Goal: Find specific fact: Find specific fact

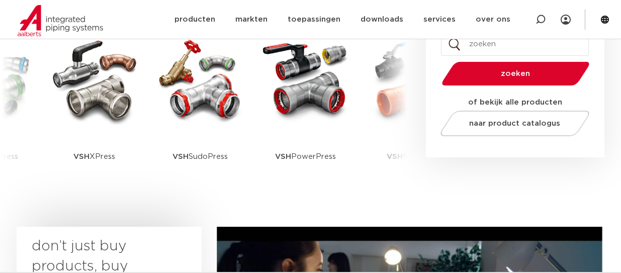
scroll to position [302, 0]
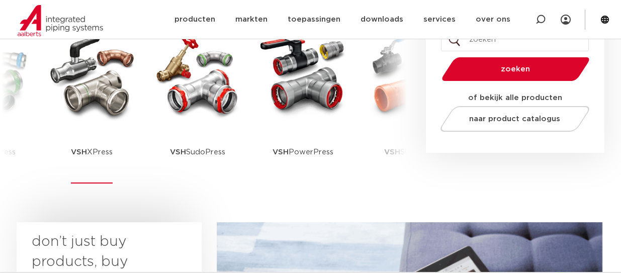
click at [97, 87] on img at bounding box center [92, 75] width 90 height 90
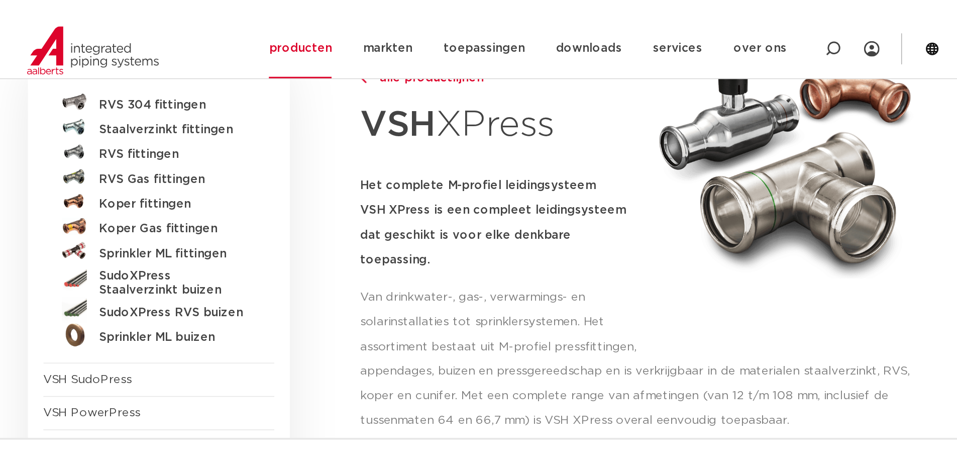
scroll to position [151, 0]
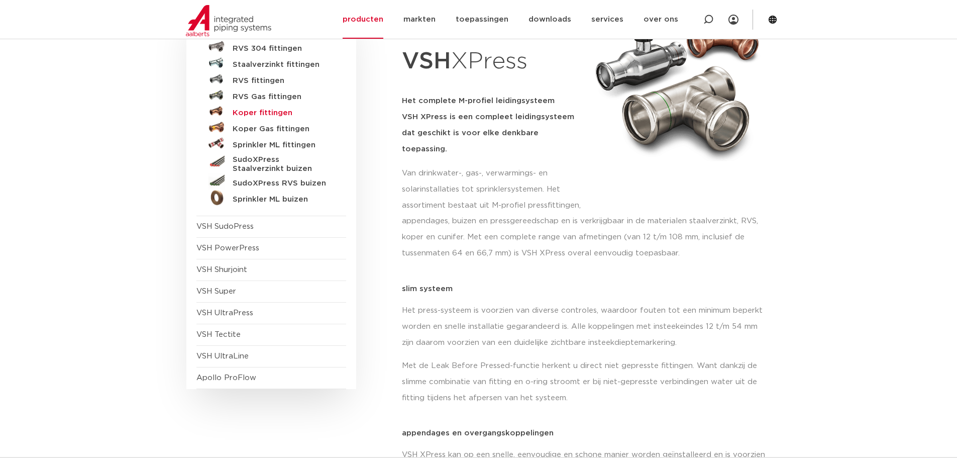
click at [252, 112] on h5 "Koper fittingen" at bounding box center [283, 113] width 100 height 9
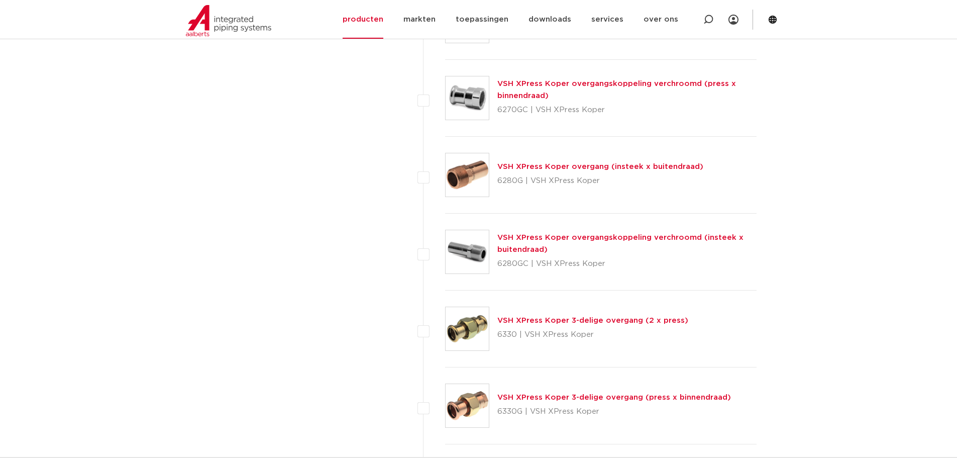
scroll to position [1005, 0]
click at [470, 169] on img at bounding box center [467, 173] width 43 height 43
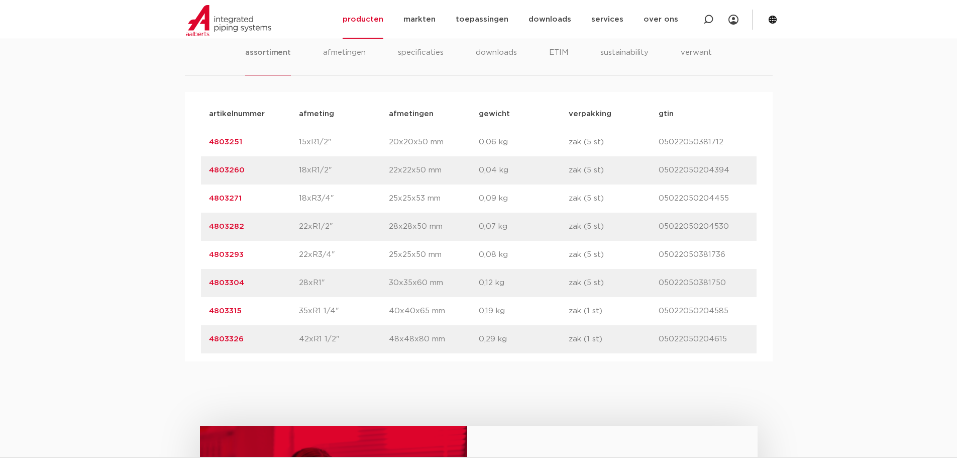
scroll to position [653, 0]
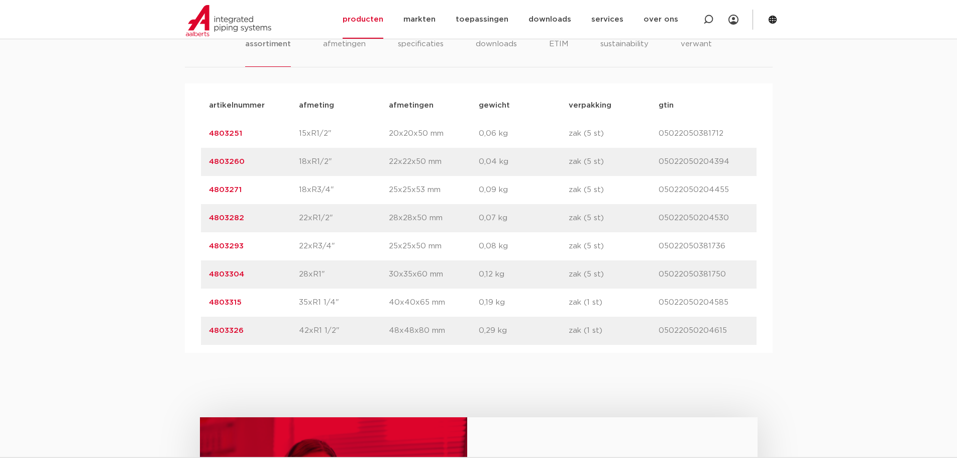
drag, startPoint x: 242, startPoint y: 134, endPoint x: 210, endPoint y: 135, distance: 31.7
click at [210, 135] on p "4803251" at bounding box center [254, 134] width 90 height 12
copy link "4803251"
